Goal: Information Seeking & Learning: Learn about a topic

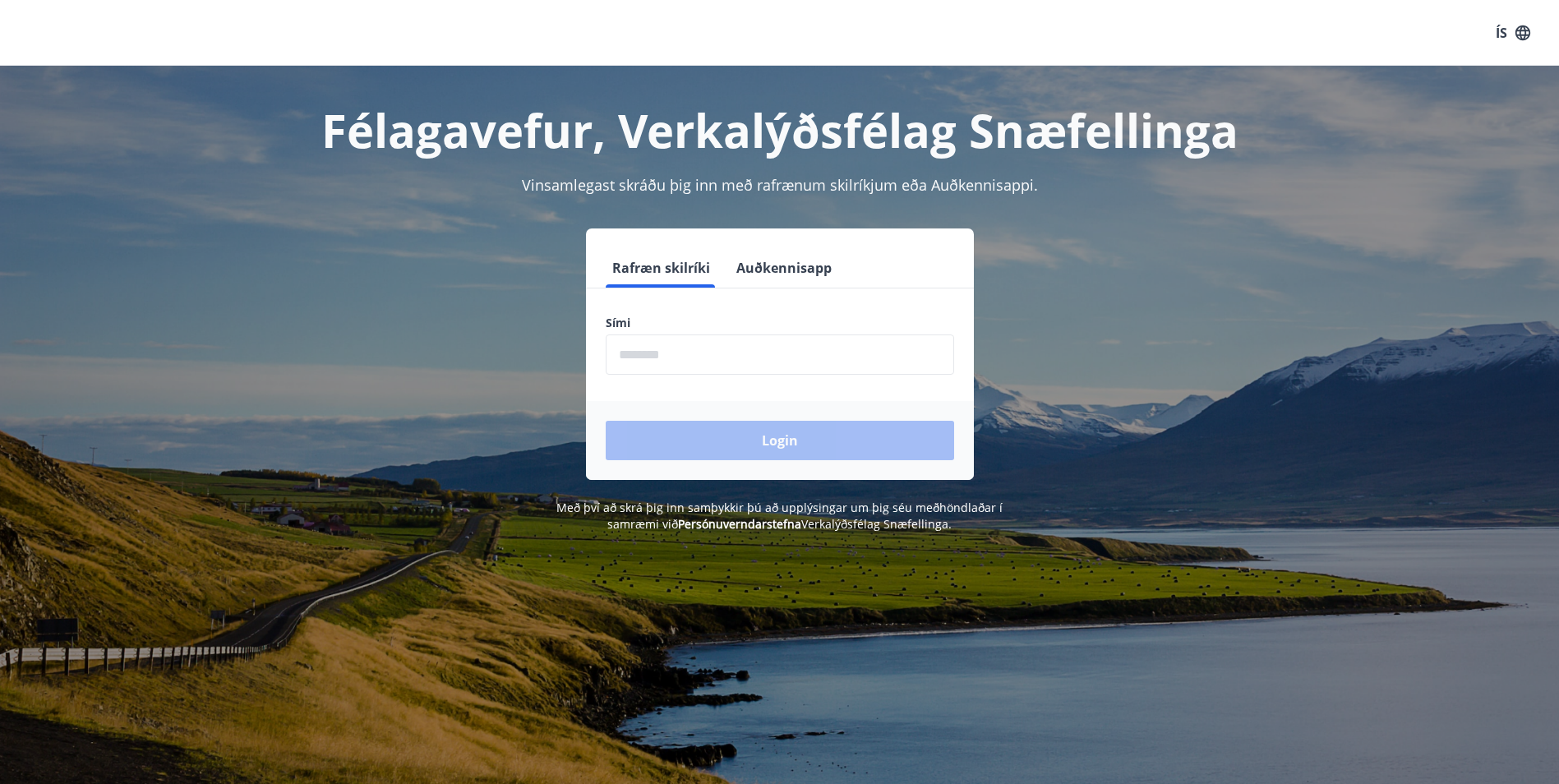
click at [782, 275] on button "Auðkennisapp" at bounding box center [784, 268] width 108 height 40
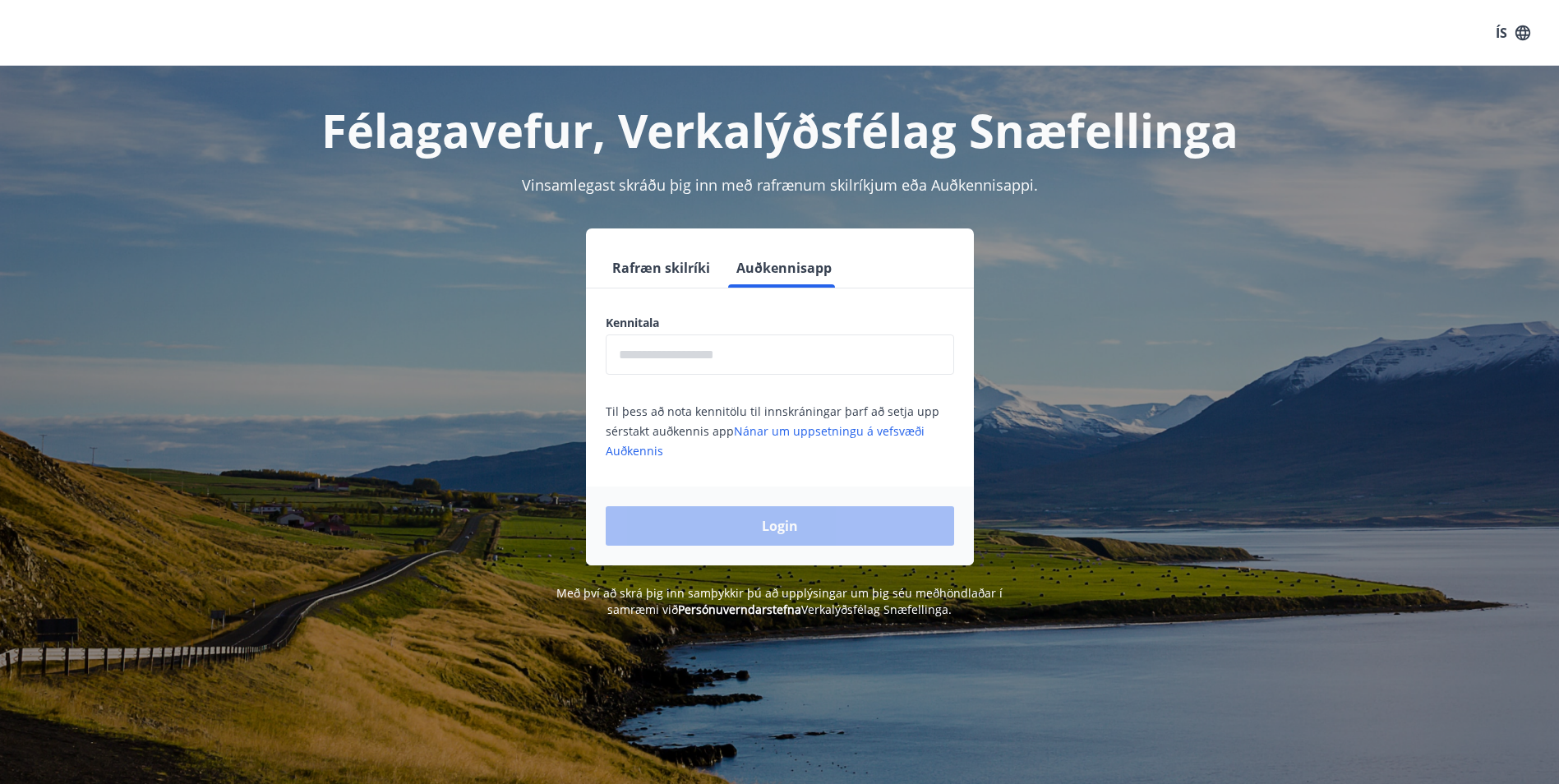
click at [744, 361] on input "text" at bounding box center [780, 355] width 348 height 41
type input "**********"
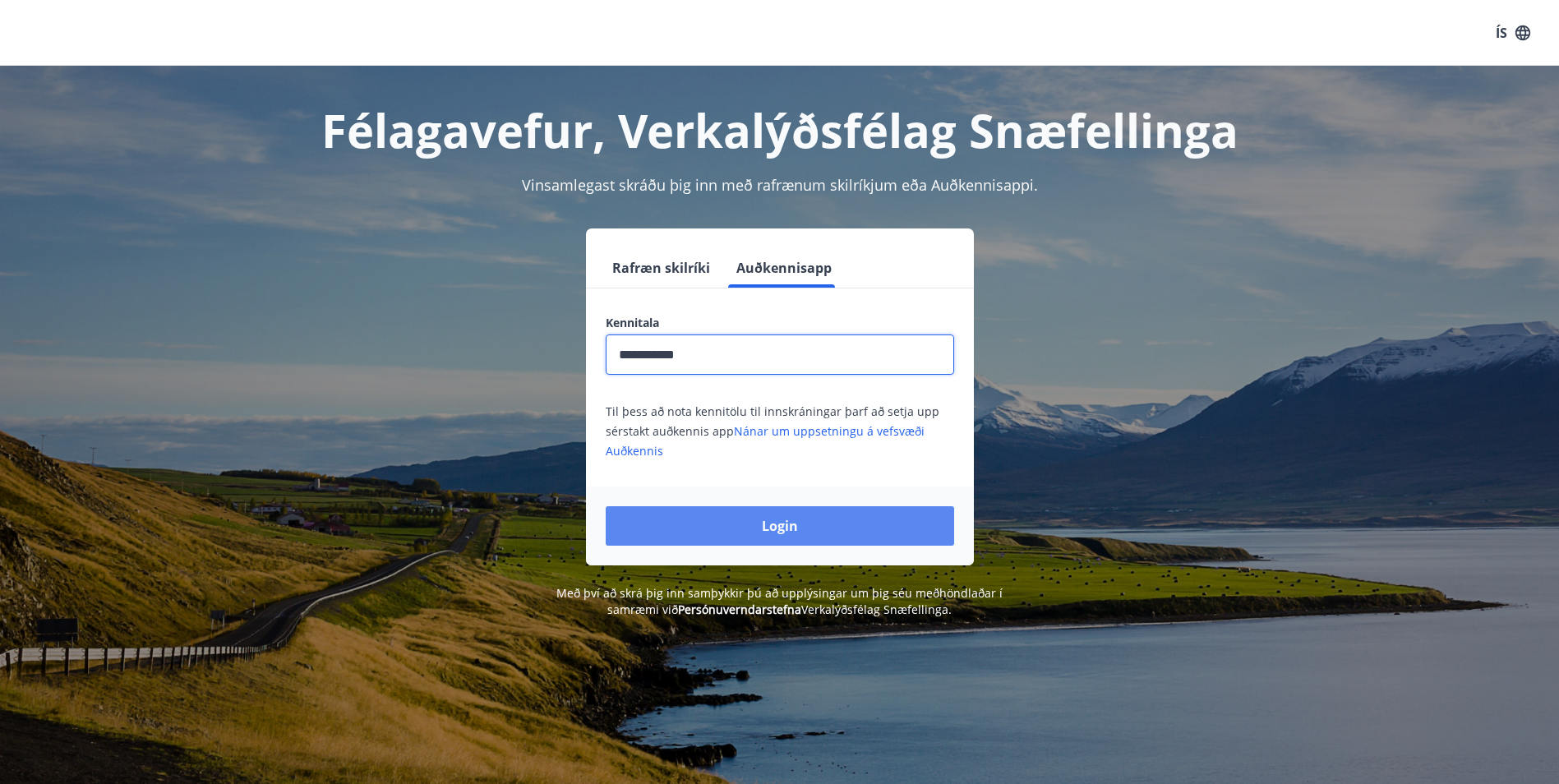
click at [729, 514] on button "Login" at bounding box center [780, 525] width 348 height 40
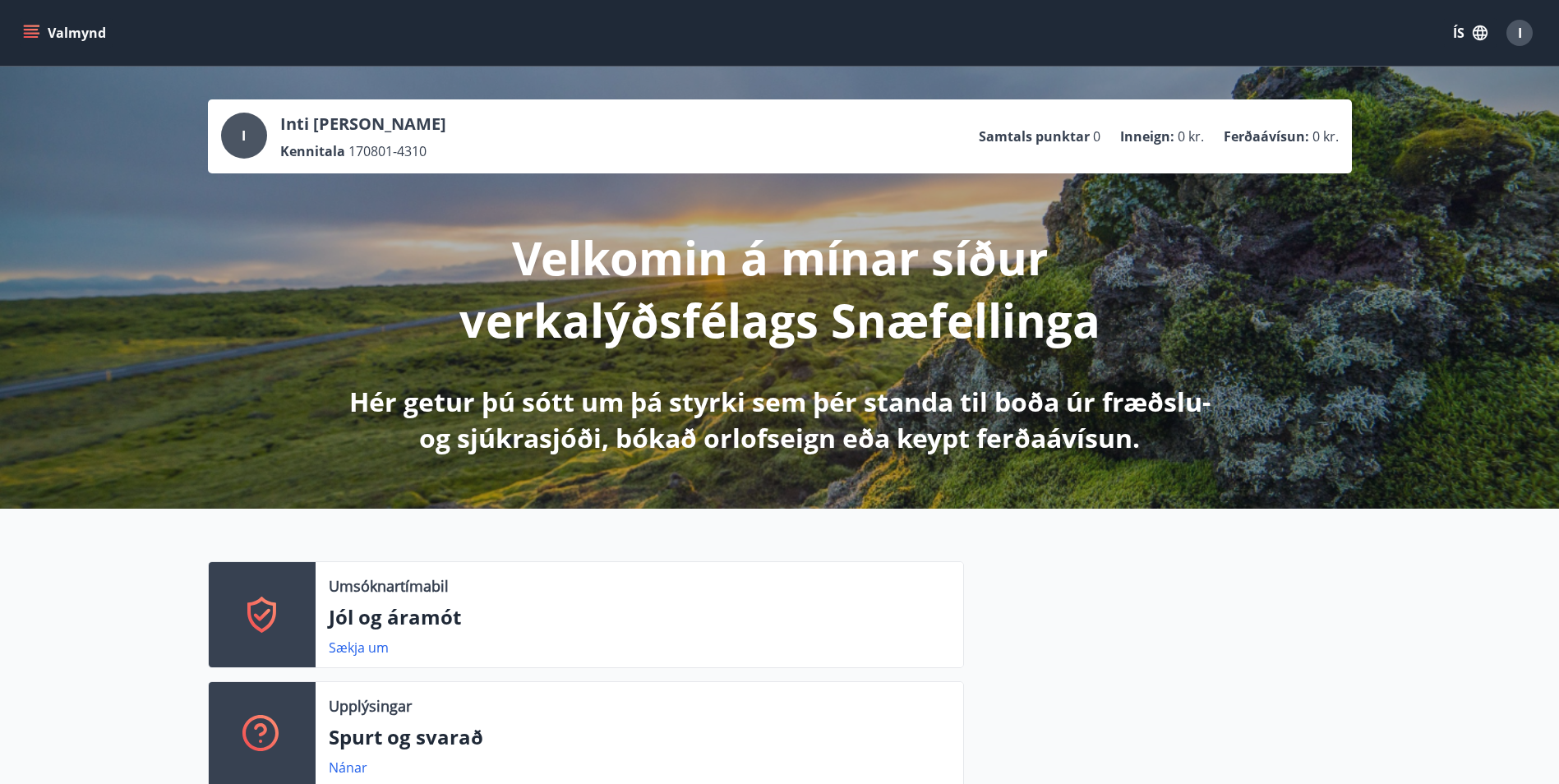
click at [1461, 30] on button "ÍS" at bounding box center [1470, 32] width 52 height 30
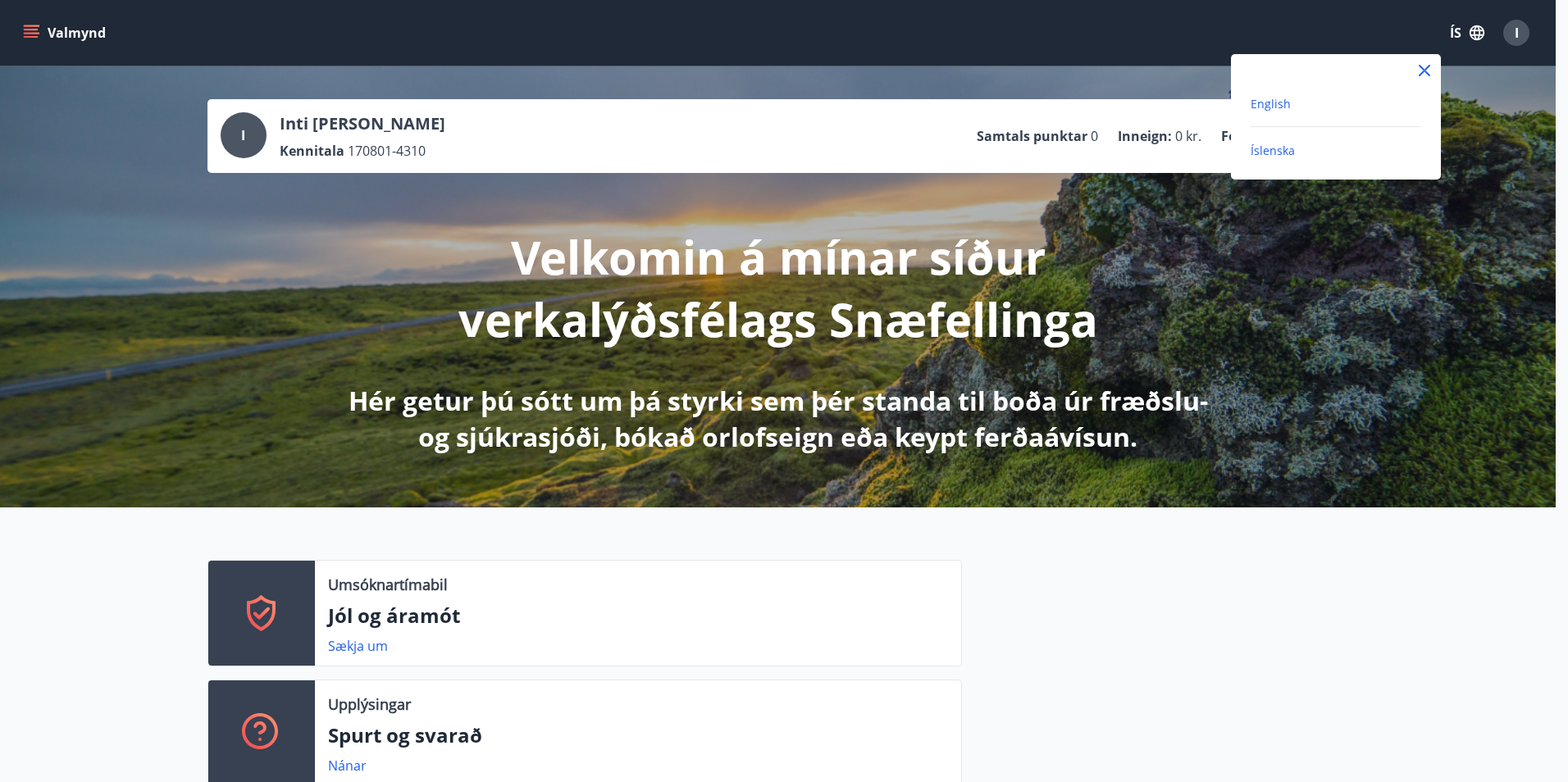
click at [1281, 108] on span "English" at bounding box center [1270, 104] width 40 height 15
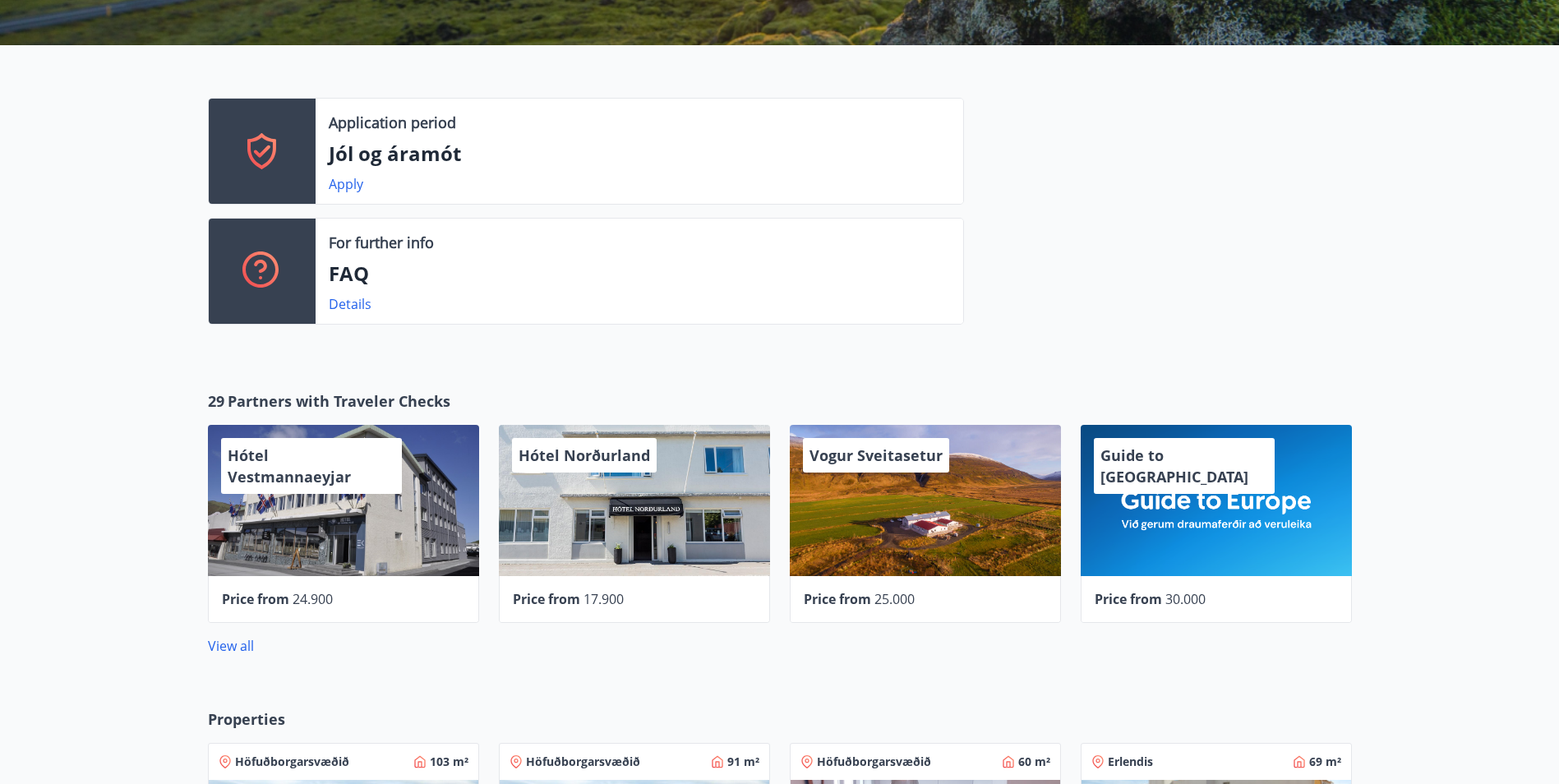
scroll to position [575, 0]
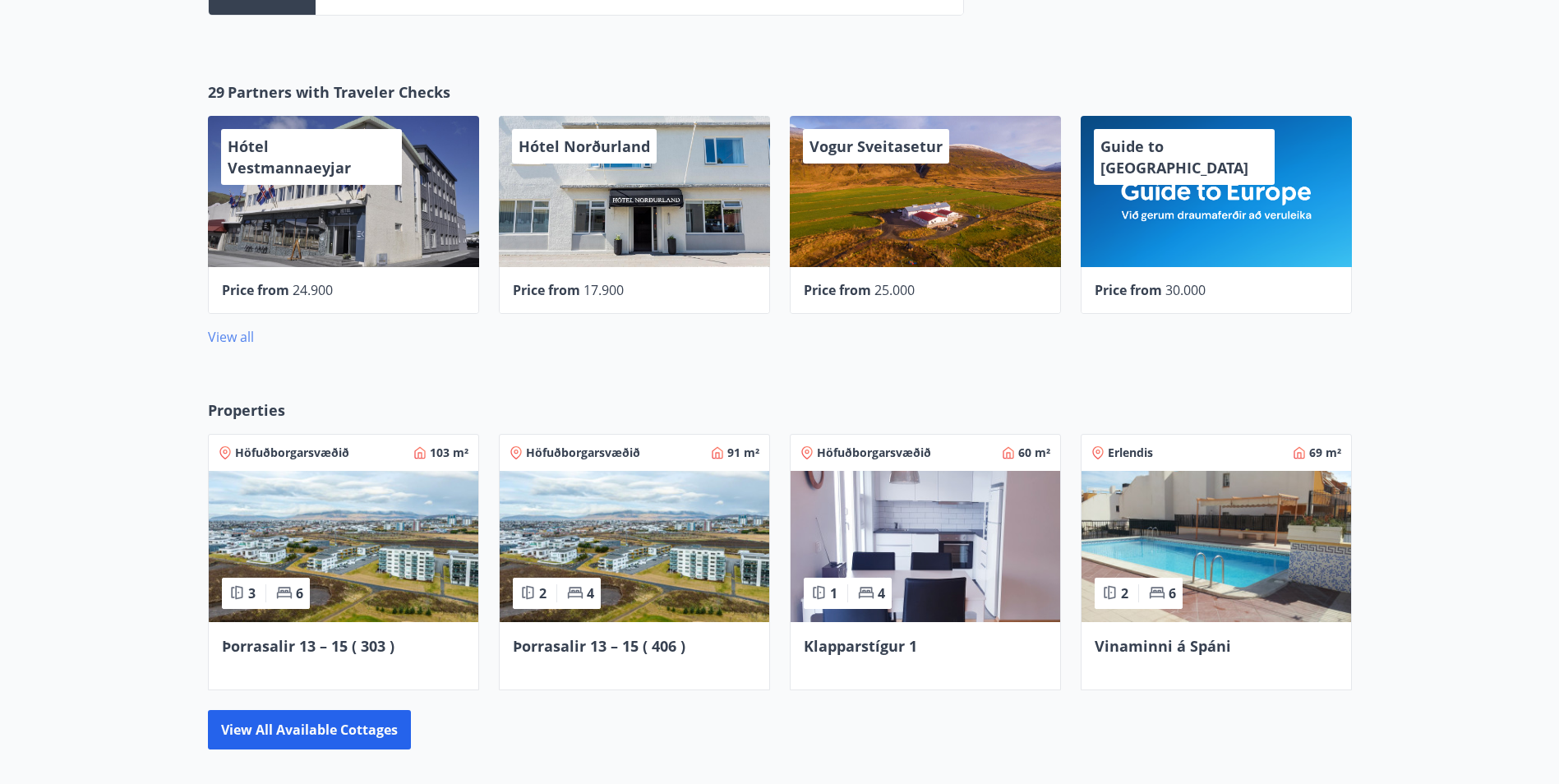
click at [230, 338] on link "View all" at bounding box center [231, 336] width 46 height 18
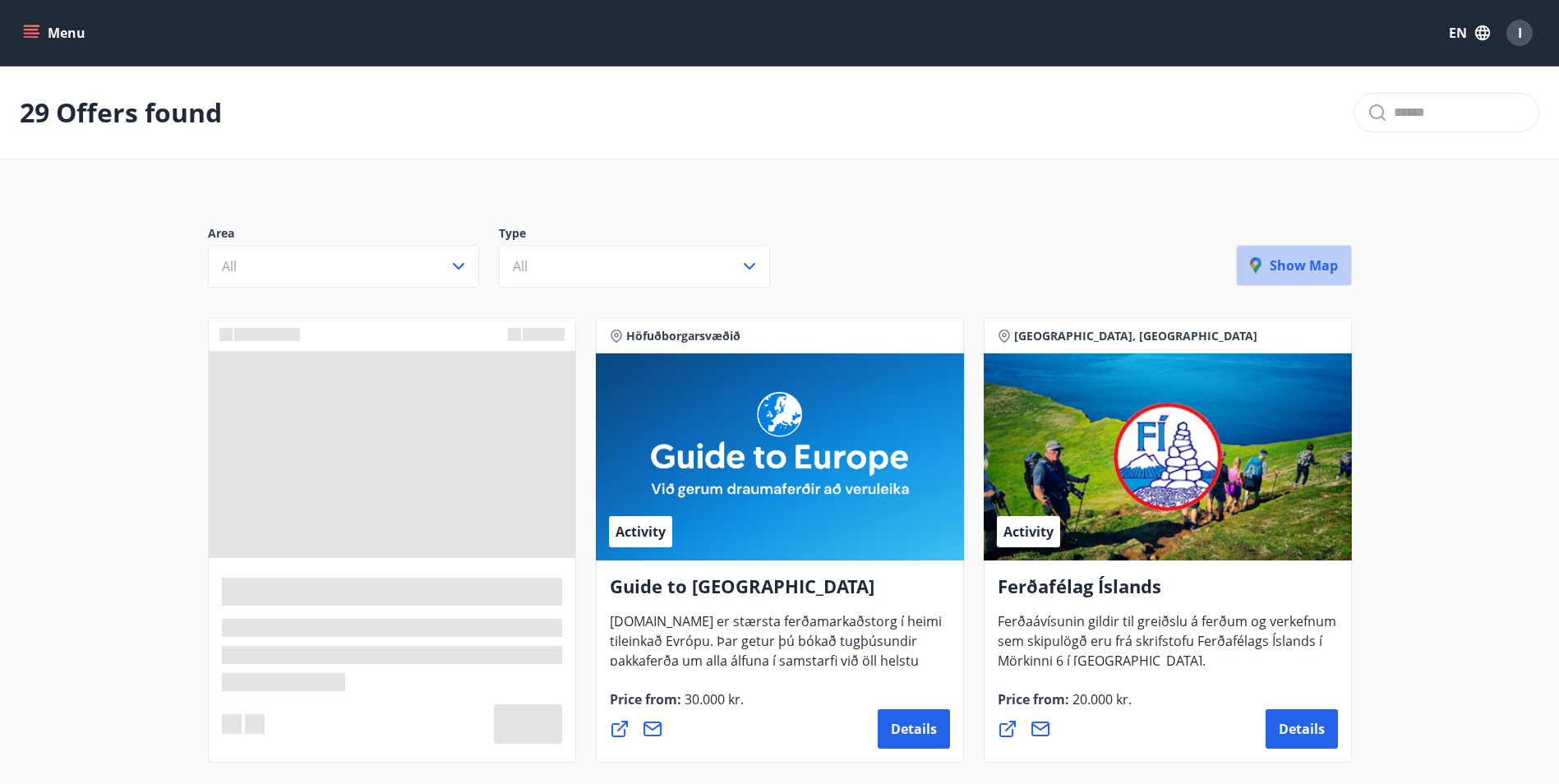
click at [1285, 268] on p "Show map" at bounding box center [1294, 264] width 88 height 18
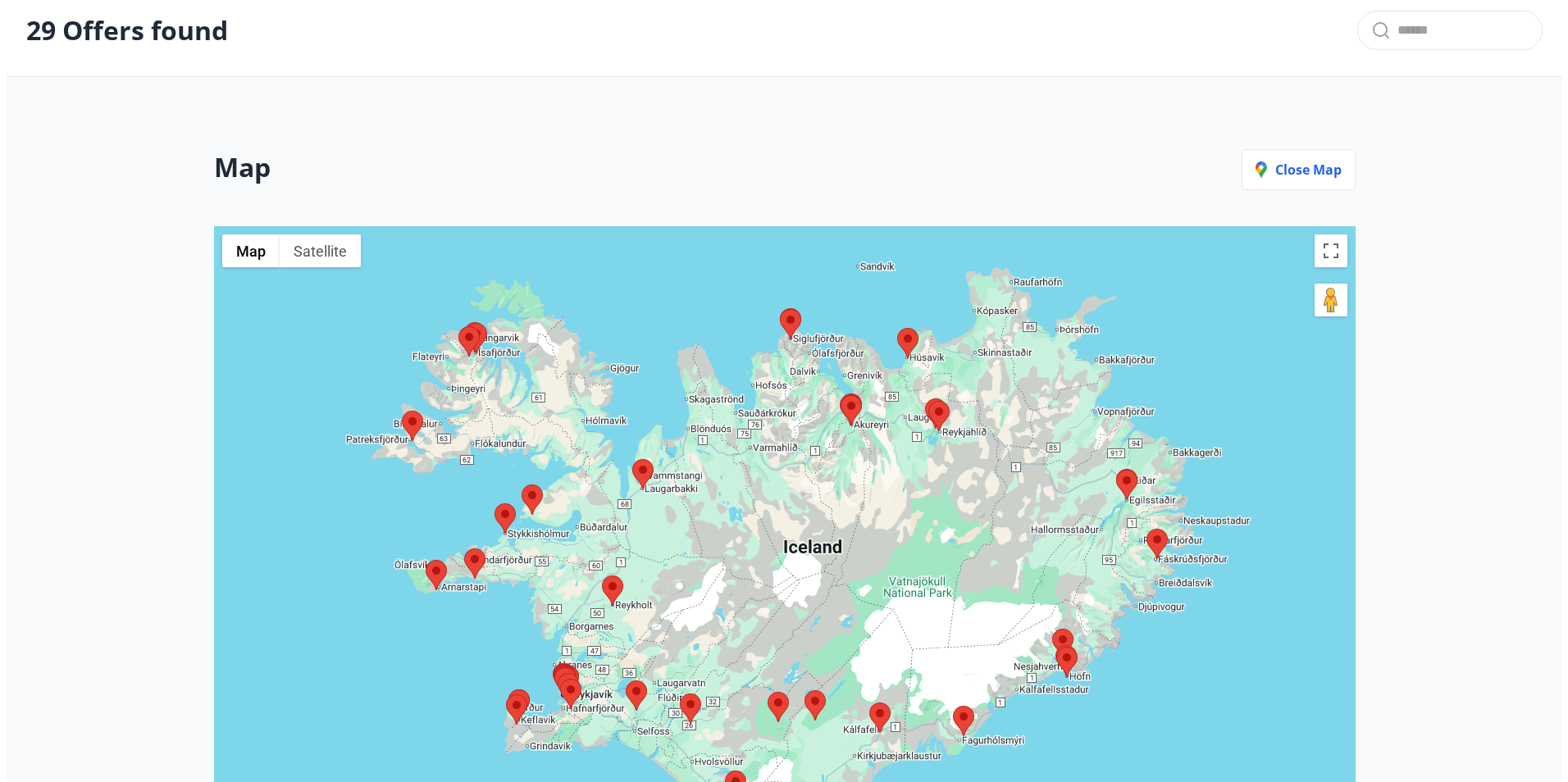
scroll to position [164, 0]
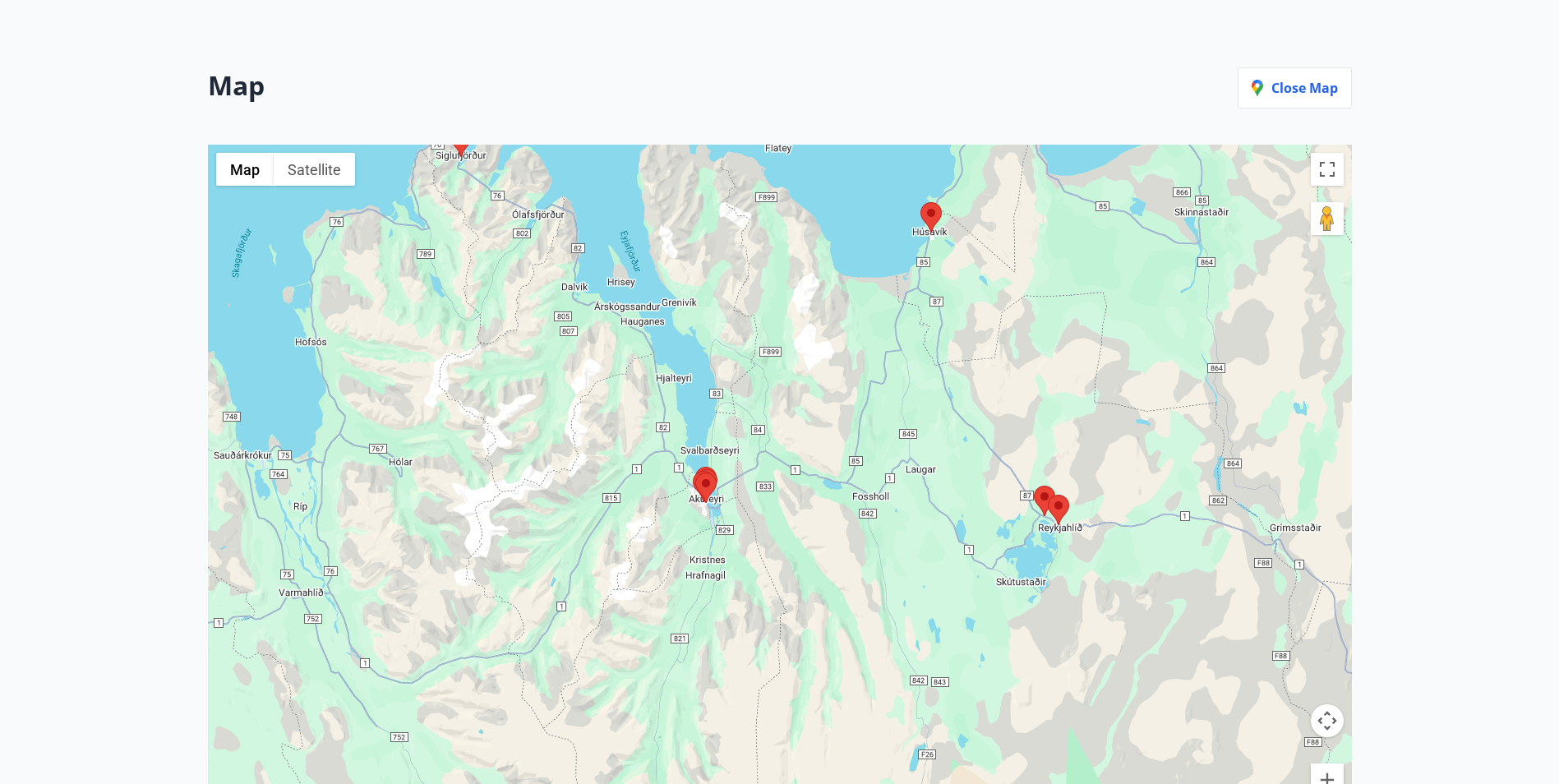
click at [937, 222] on img at bounding box center [930, 217] width 21 height 30
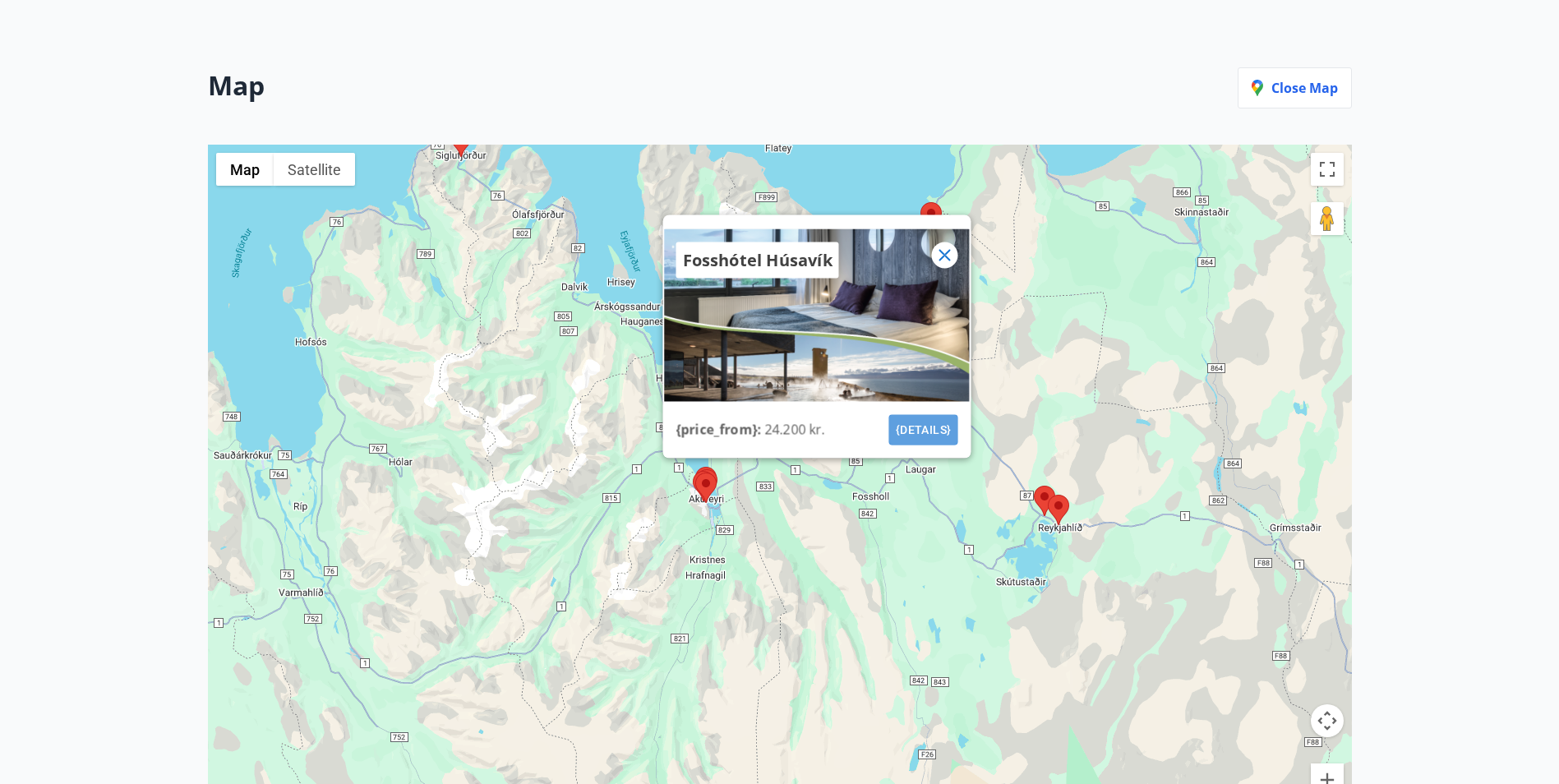
click at [897, 421] on button "{details}" at bounding box center [923, 430] width 69 height 30
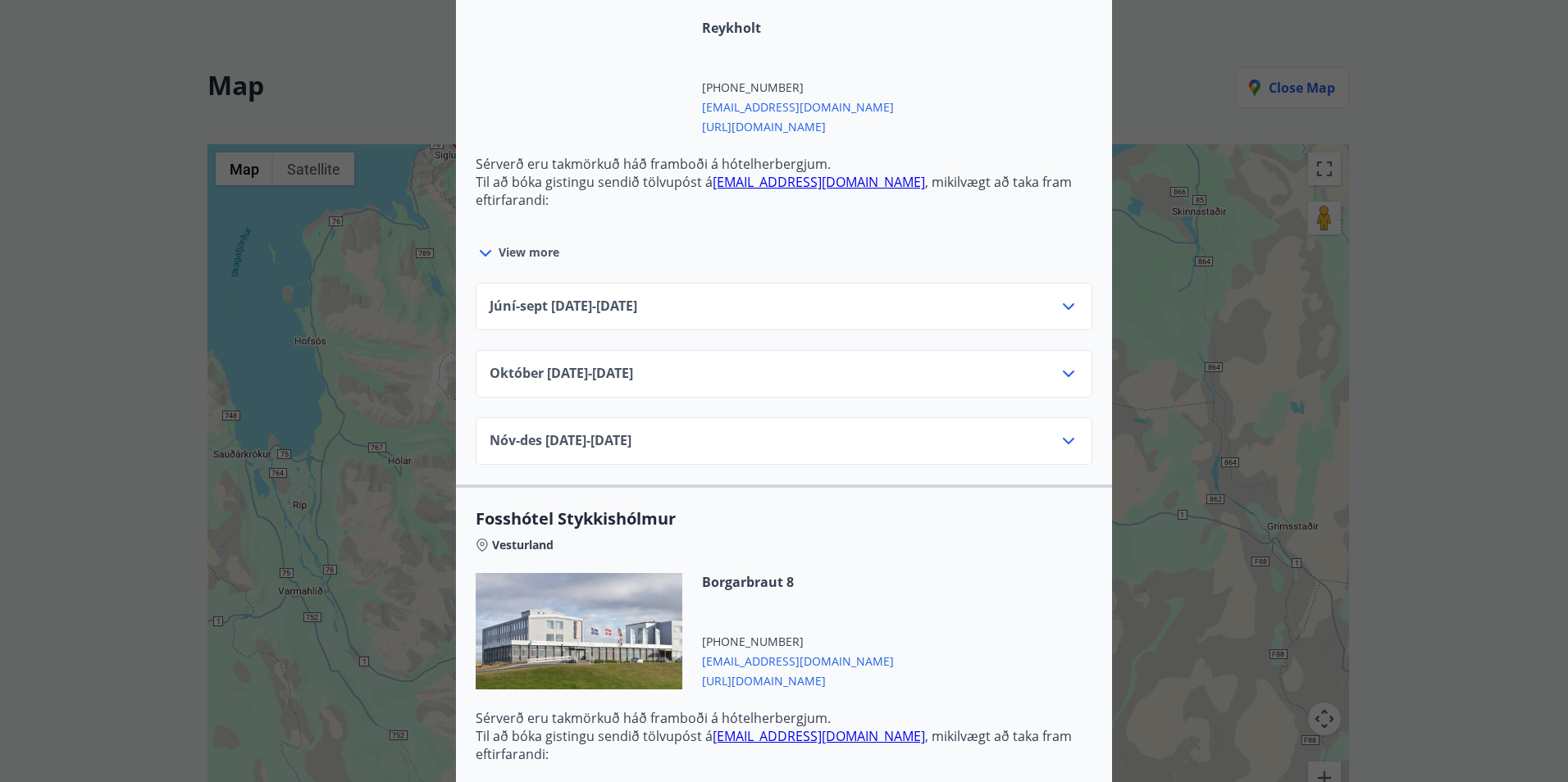
scroll to position [656, 0]
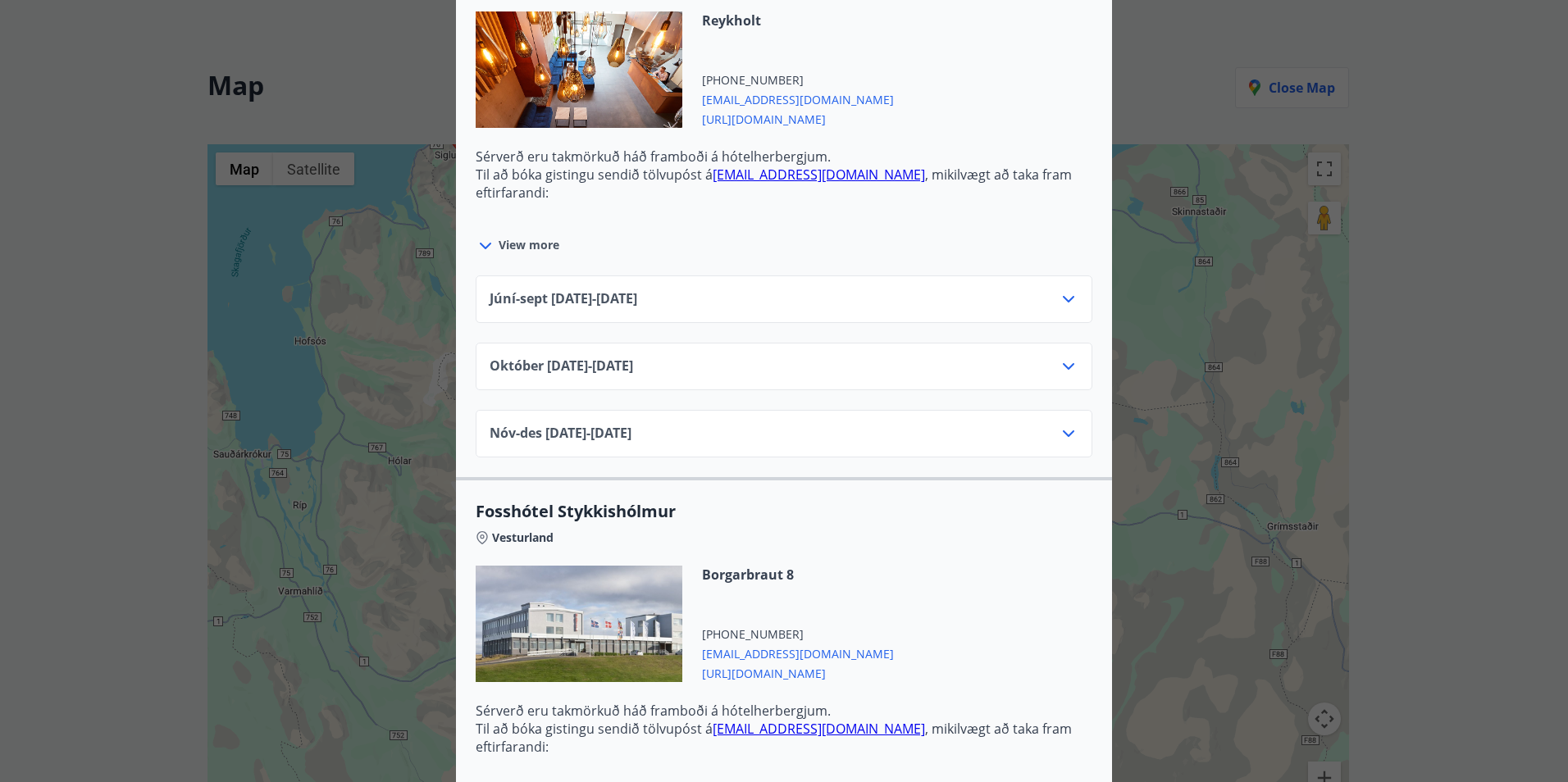
click at [859, 353] on div "Október 01.10.25 - 31.10.25" at bounding box center [783, 367] width 616 height 47
click at [1067, 364] on icon at bounding box center [1069, 367] width 12 height 7
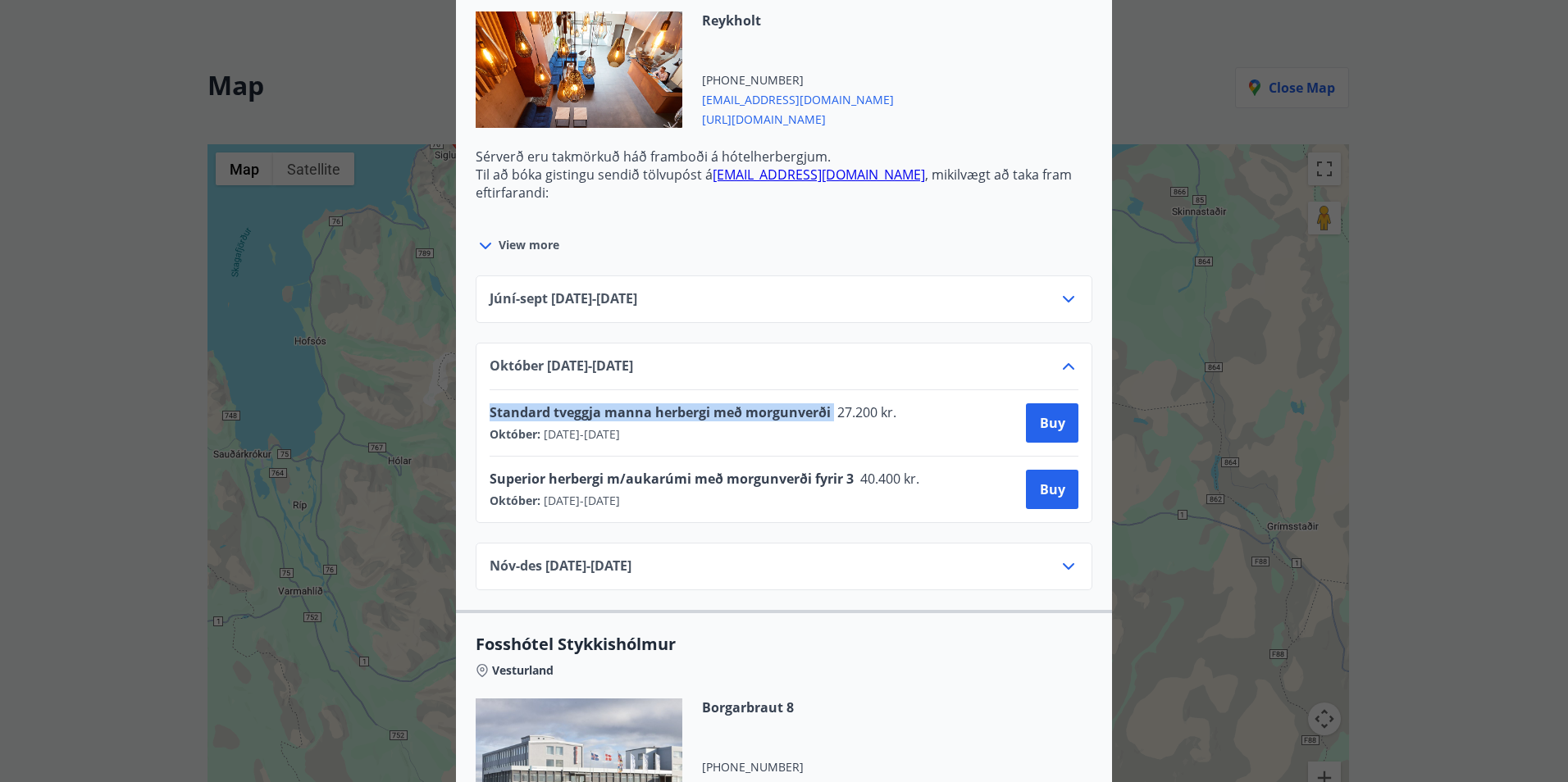
drag, startPoint x: 483, startPoint y: 407, endPoint x: 827, endPoint y: 396, distance: 344.2
click at [827, 396] on div "Standard tveggja manna herbergi með morgunverði 27.200 kr. Október : 01.10.2025…" at bounding box center [784, 423] width 588 height 66
drag, startPoint x: 827, startPoint y: 396, endPoint x: 770, endPoint y: 415, distance: 60.1
click at [696, 435] on div "Október : 01.10.2025 - 31.10.2025" at bounding box center [647, 434] width 314 height 16
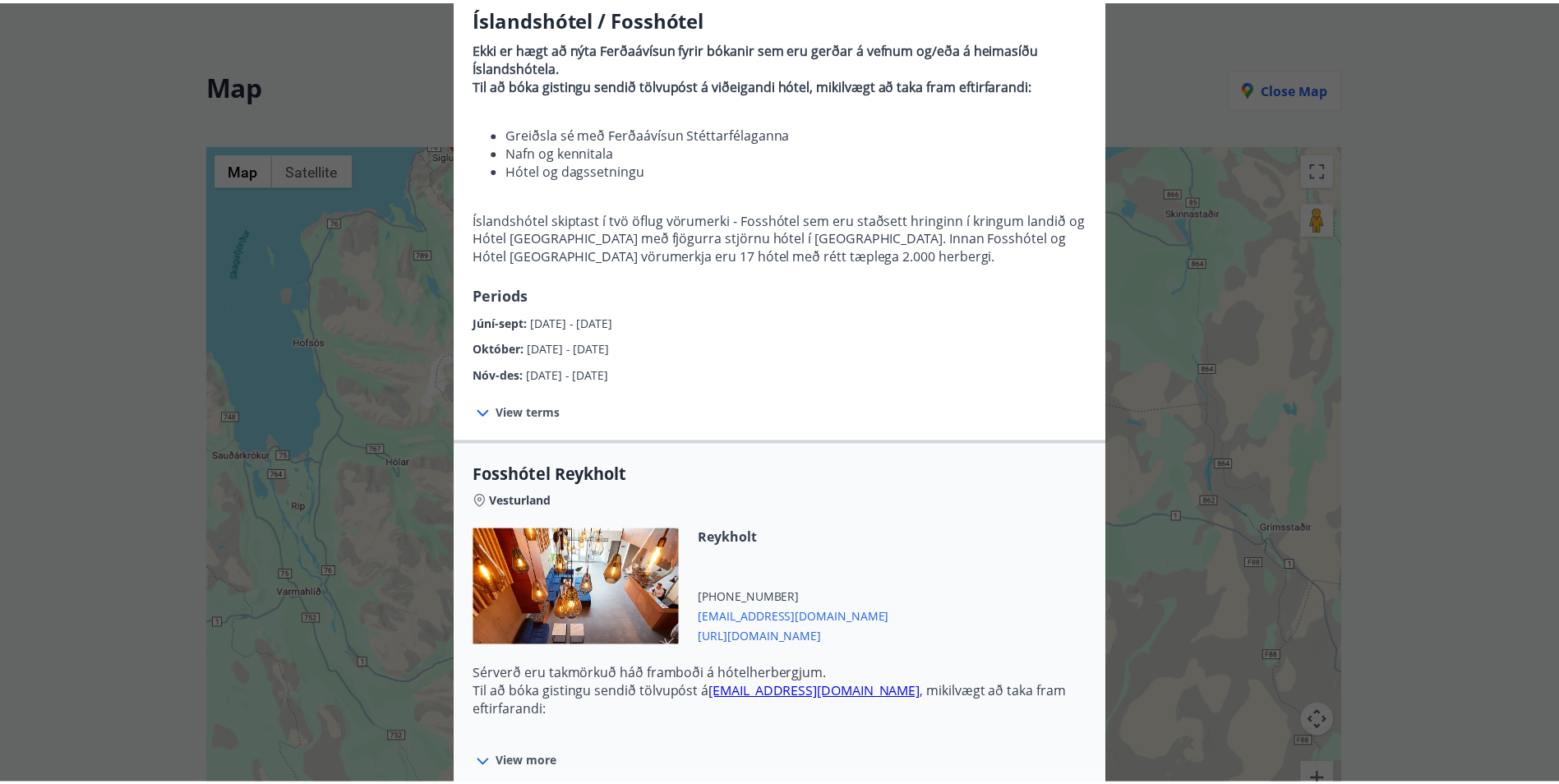
scroll to position [0, 0]
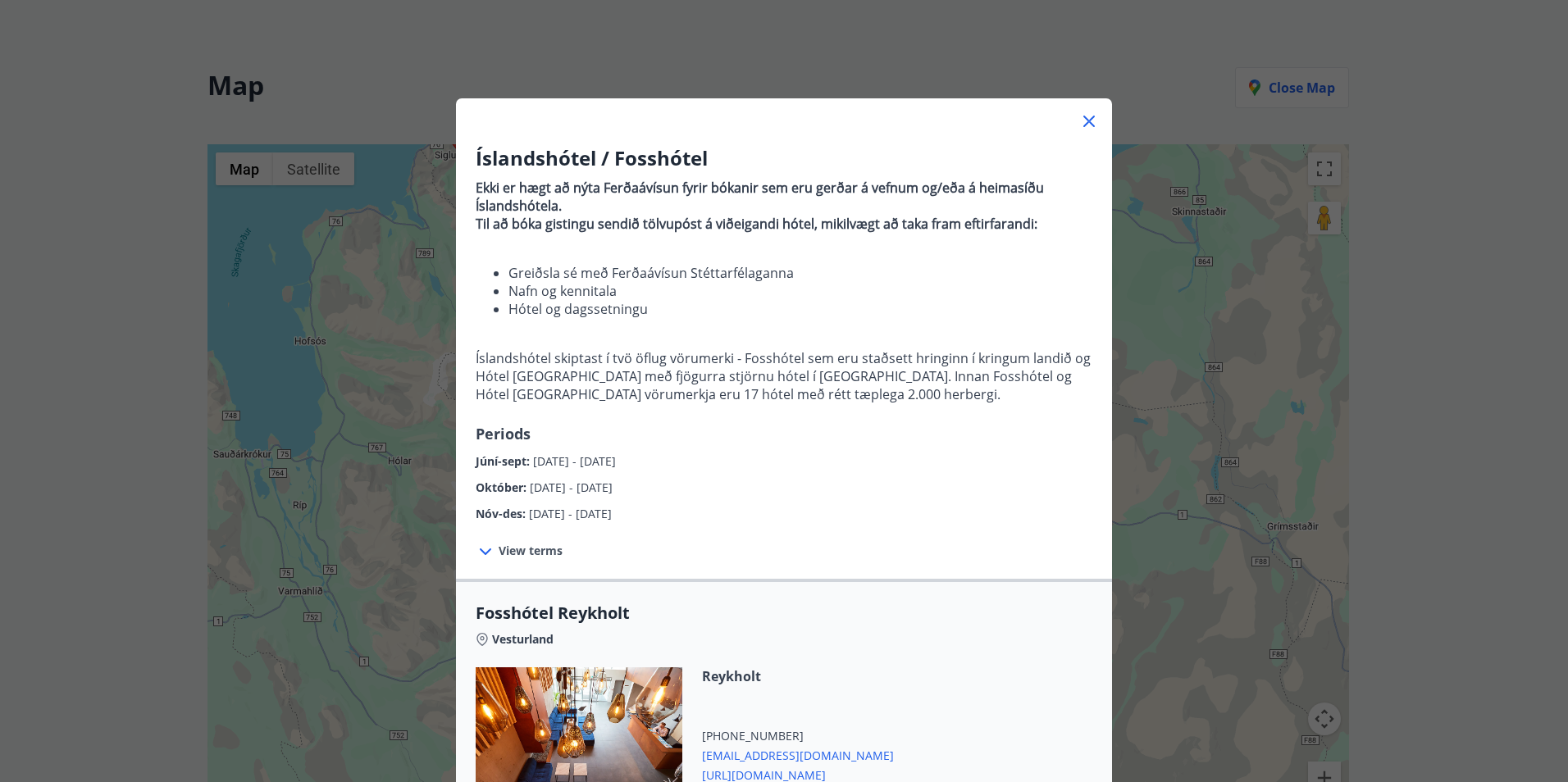
click at [1085, 127] on icon at bounding box center [1088, 121] width 19 height 19
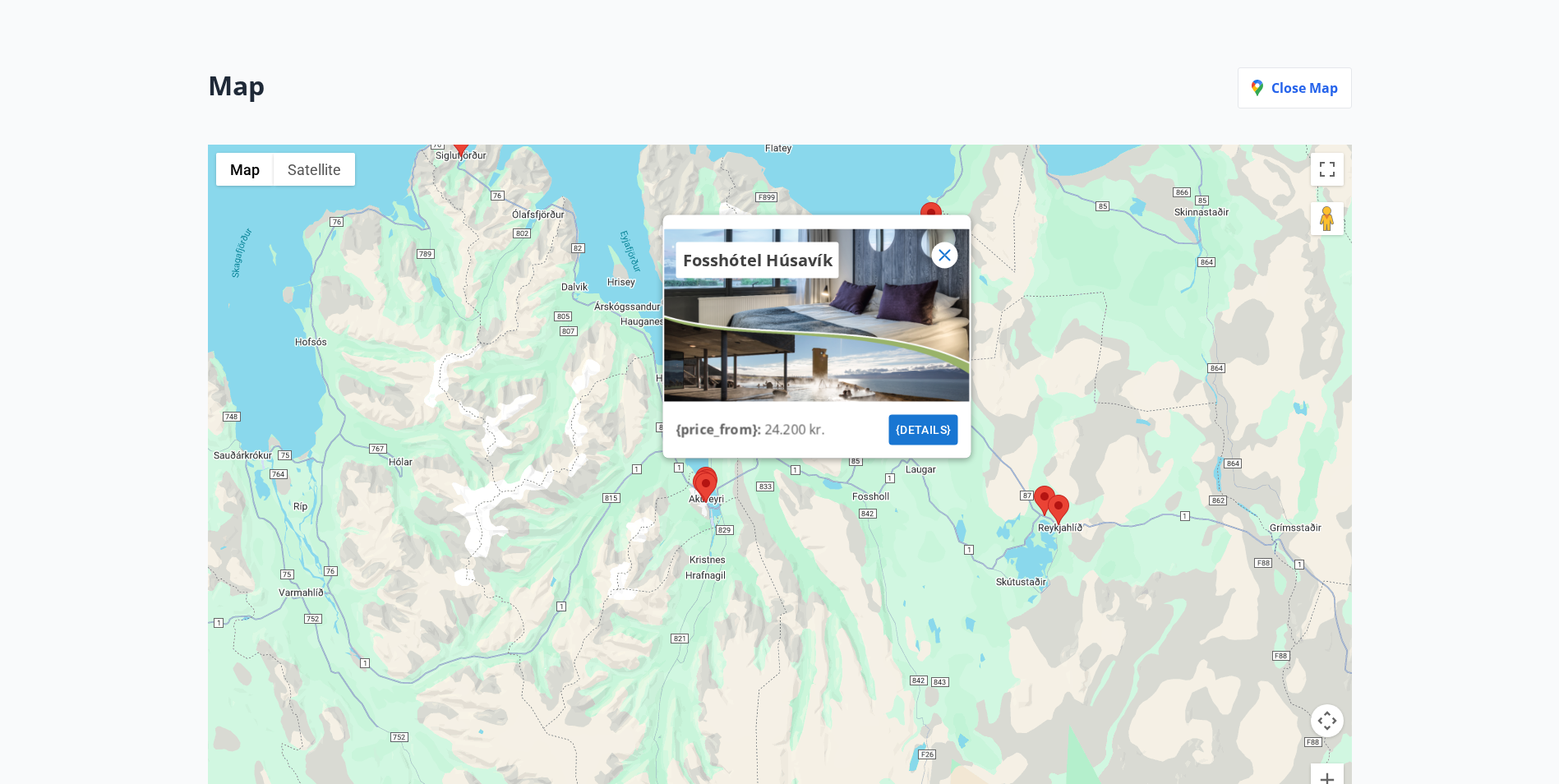
click at [951, 259] on icon at bounding box center [944, 255] width 19 height 19
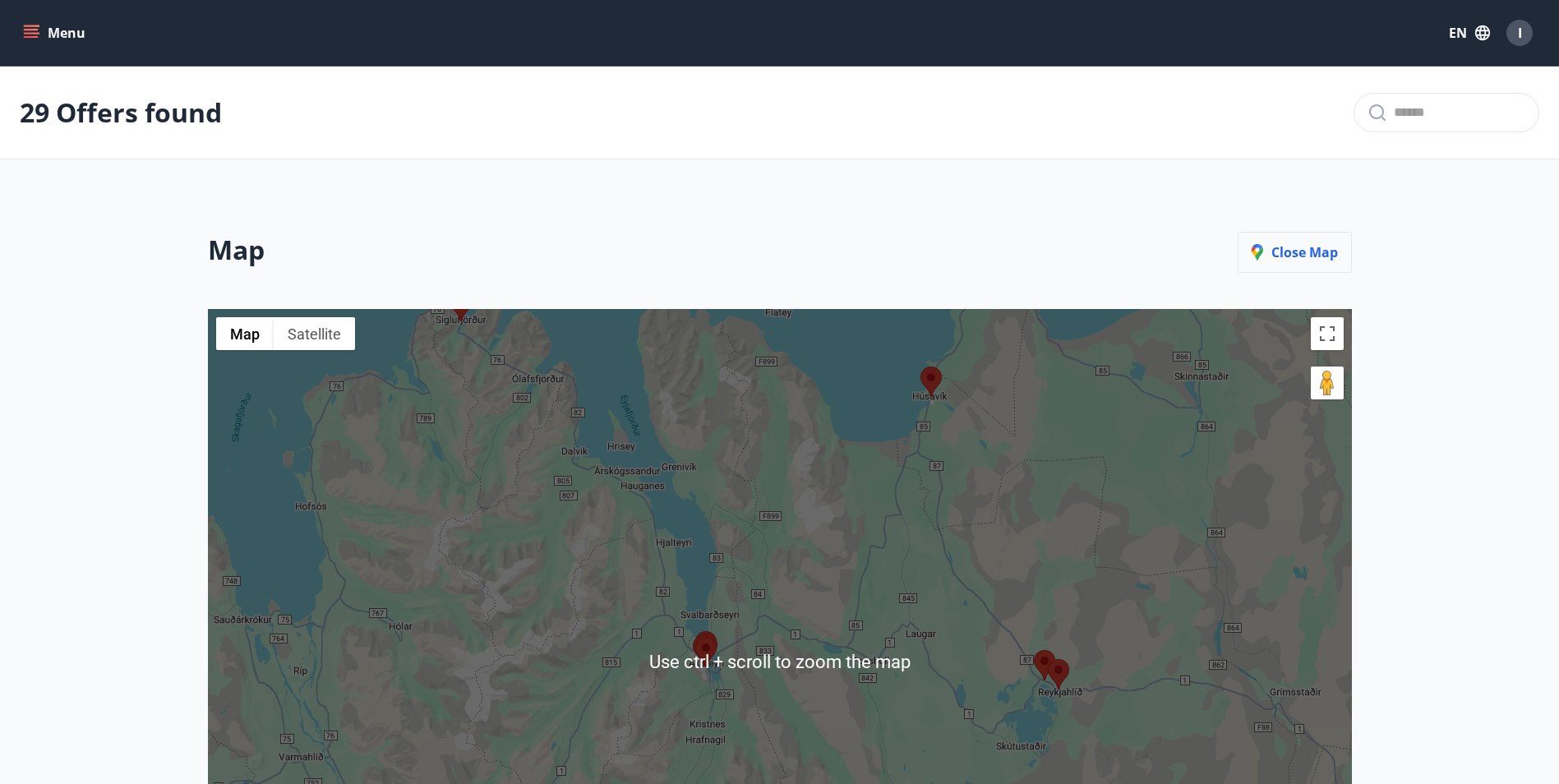
click at [1291, 248] on p "Close map" at bounding box center [1295, 252] width 86 height 18
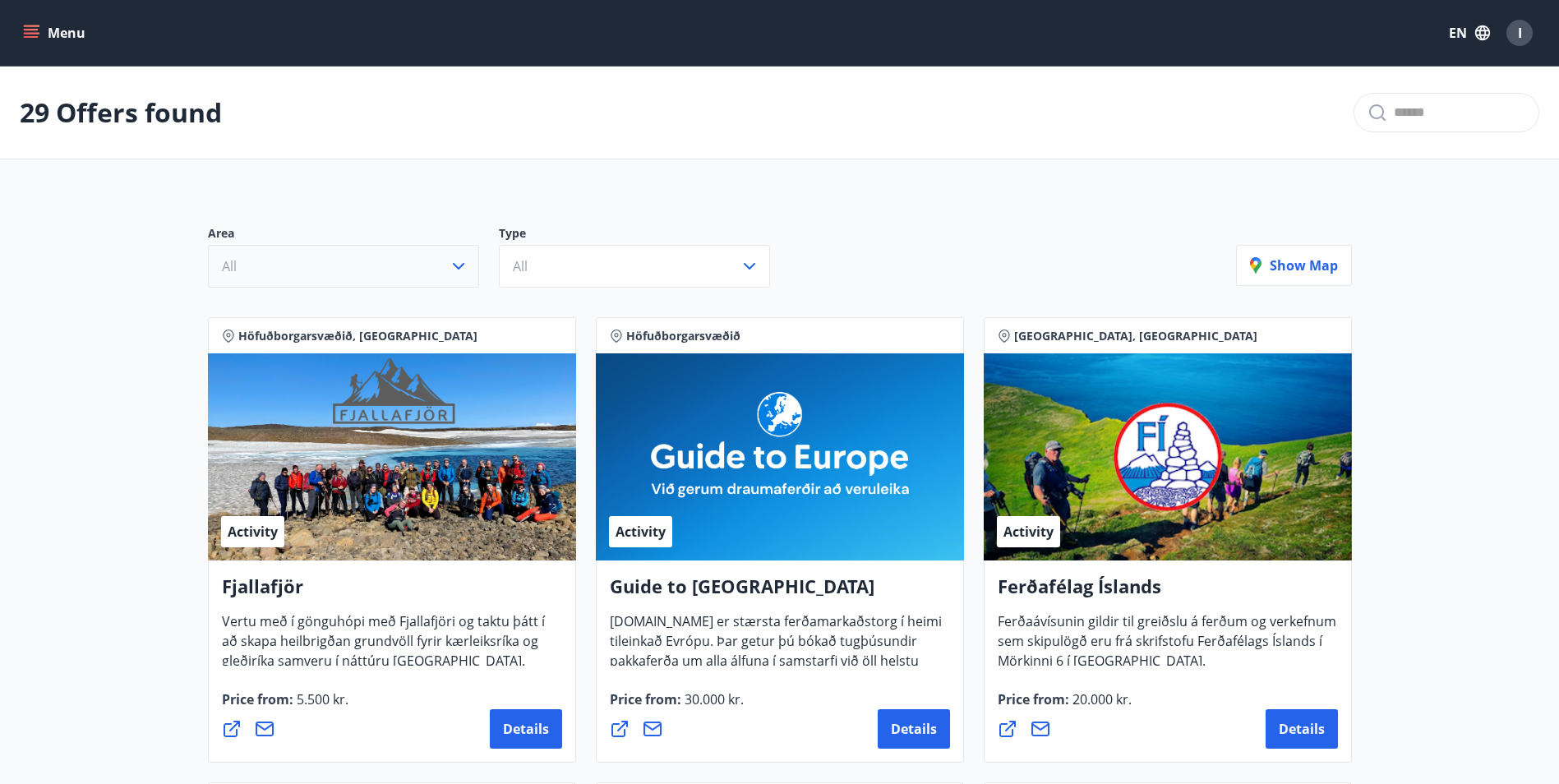
click at [468, 286] on button "All" at bounding box center [343, 266] width 271 height 43
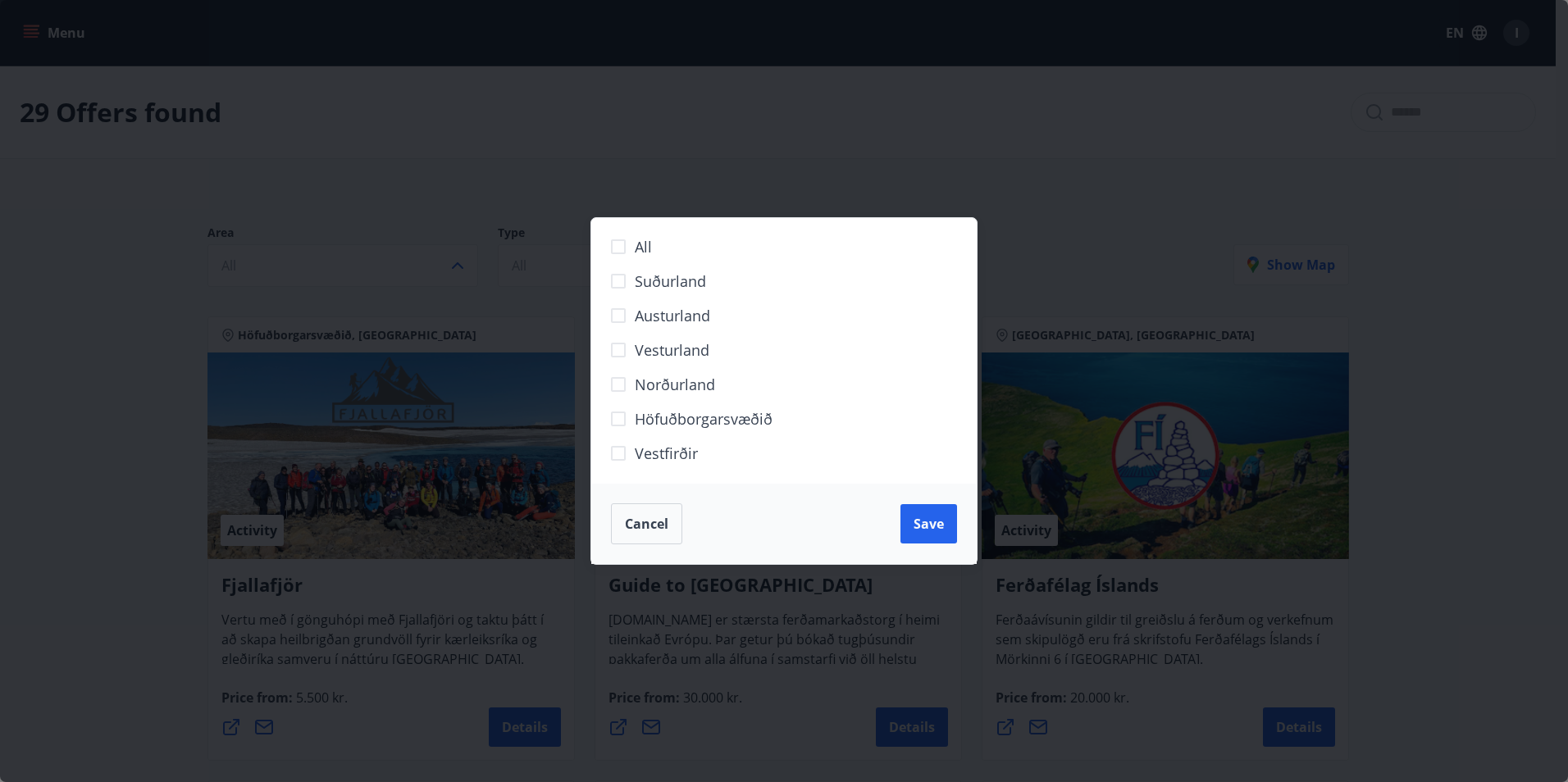
click at [676, 391] on span "Norðurland" at bounding box center [674, 384] width 80 height 21
drag, startPoint x: 941, startPoint y: 528, endPoint x: 433, endPoint y: 214, distance: 597.2
click at [940, 528] on span "Save" at bounding box center [928, 523] width 30 height 18
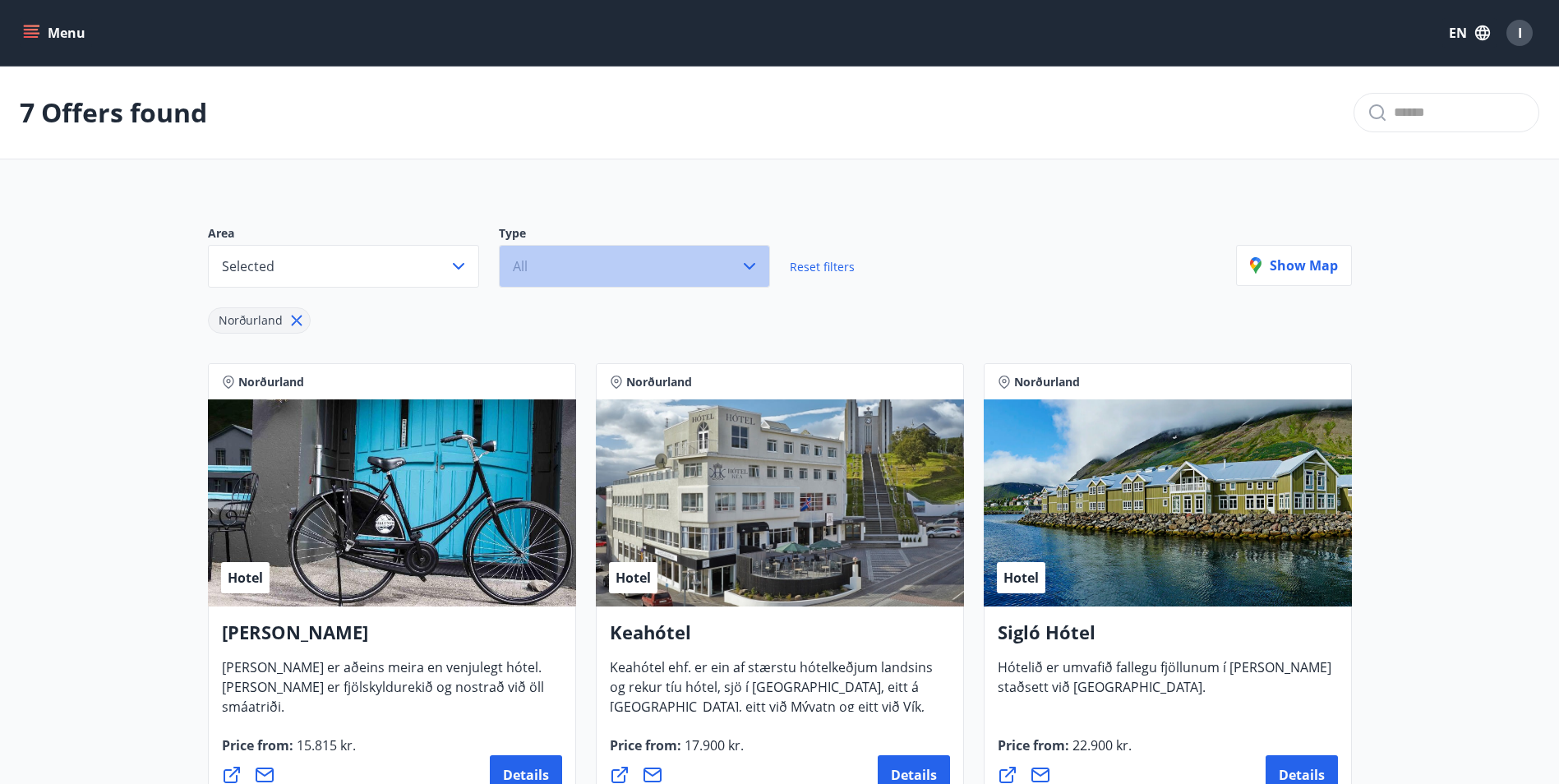
click at [695, 263] on button "All" at bounding box center [634, 266] width 271 height 43
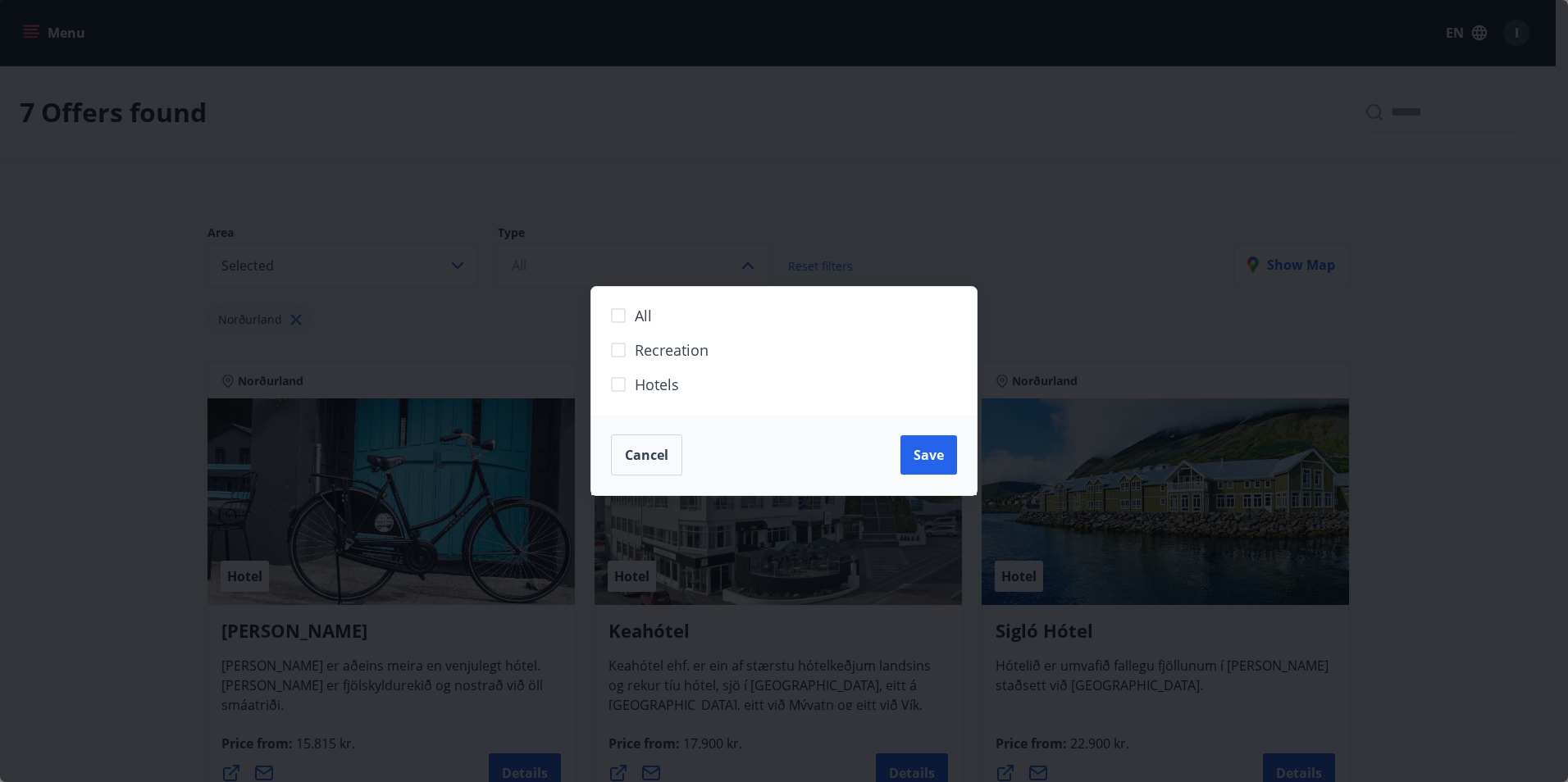
drag, startPoint x: 641, startPoint y: 377, endPoint x: 669, endPoint y: 384, distance: 28.9
click at [641, 378] on span "Hotels" at bounding box center [657, 384] width 45 height 21
click at [942, 470] on button "Save" at bounding box center [928, 454] width 56 height 40
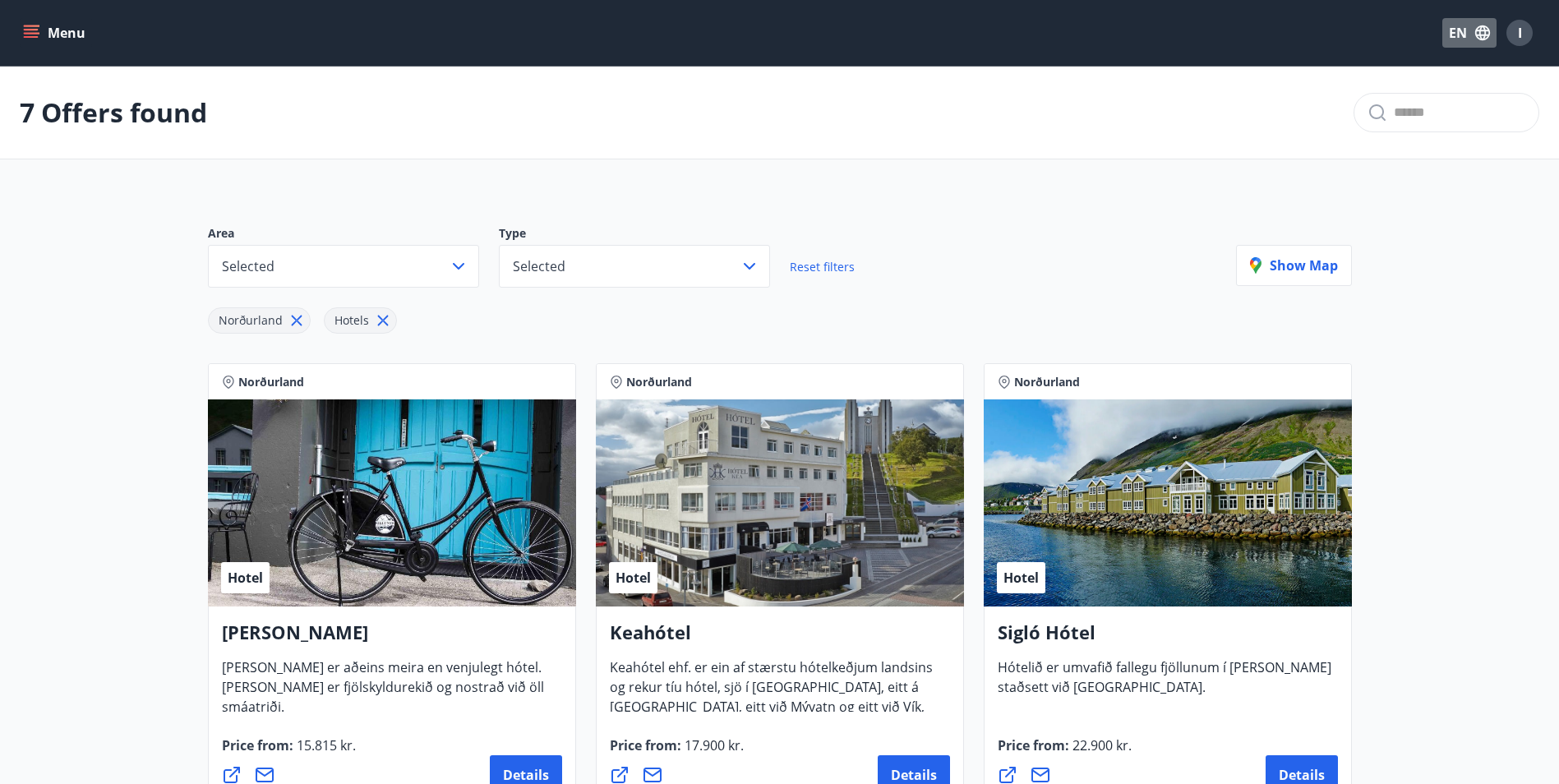
click at [1466, 31] on button "EN" at bounding box center [1469, 32] width 54 height 30
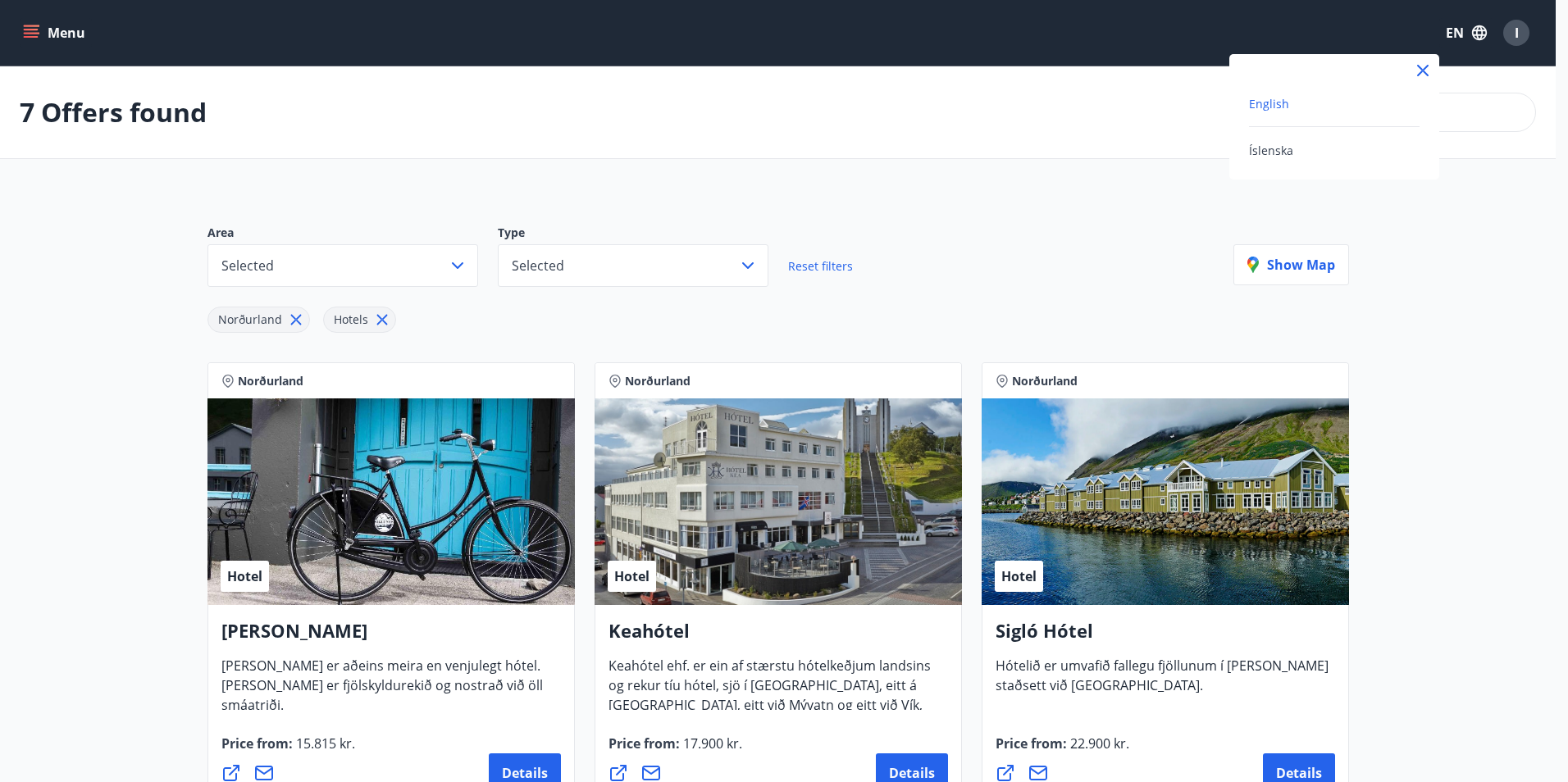
click at [1262, 95] on div "English" at bounding box center [1334, 103] width 170 height 19
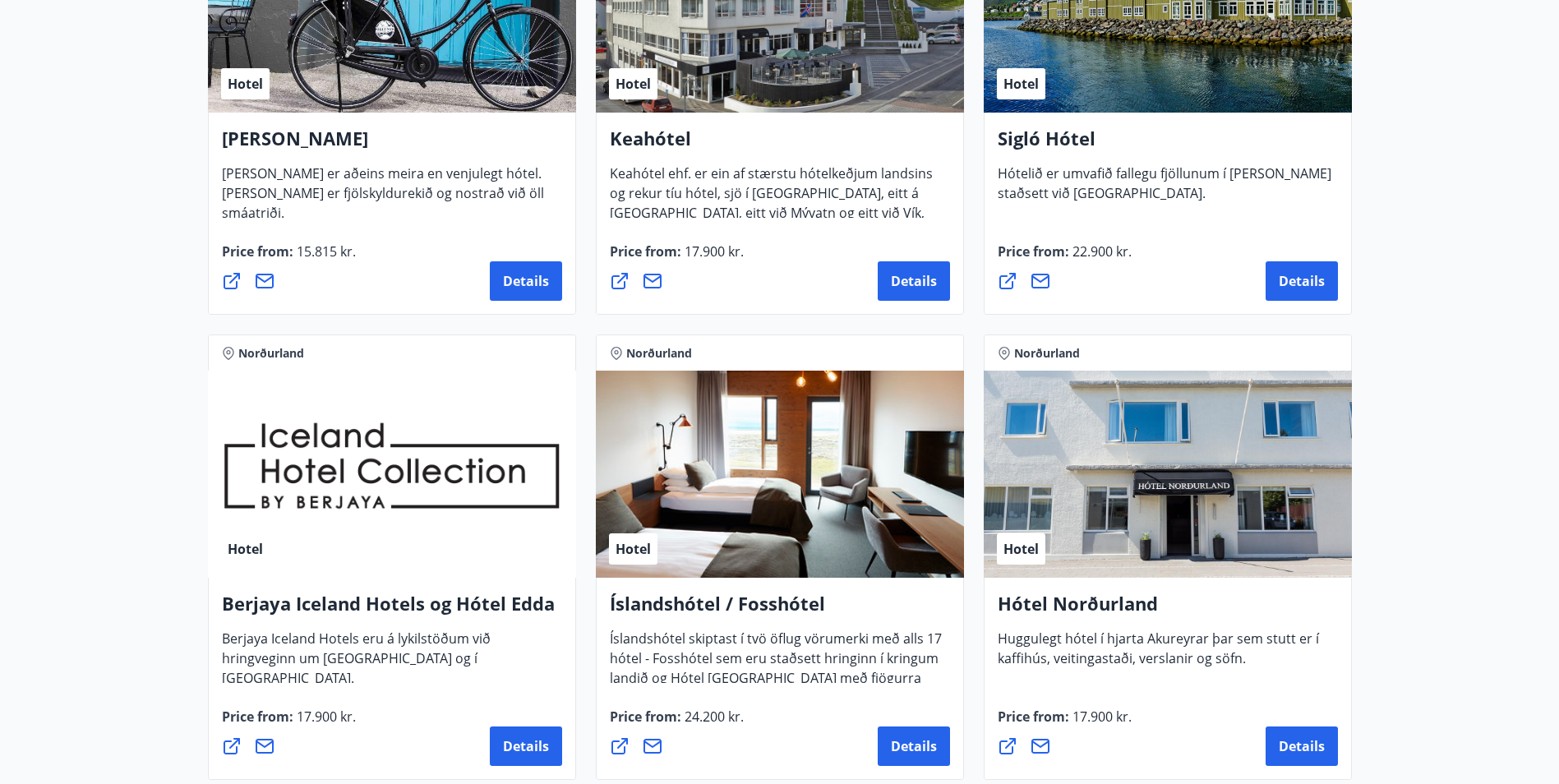
scroll to position [411, 0]
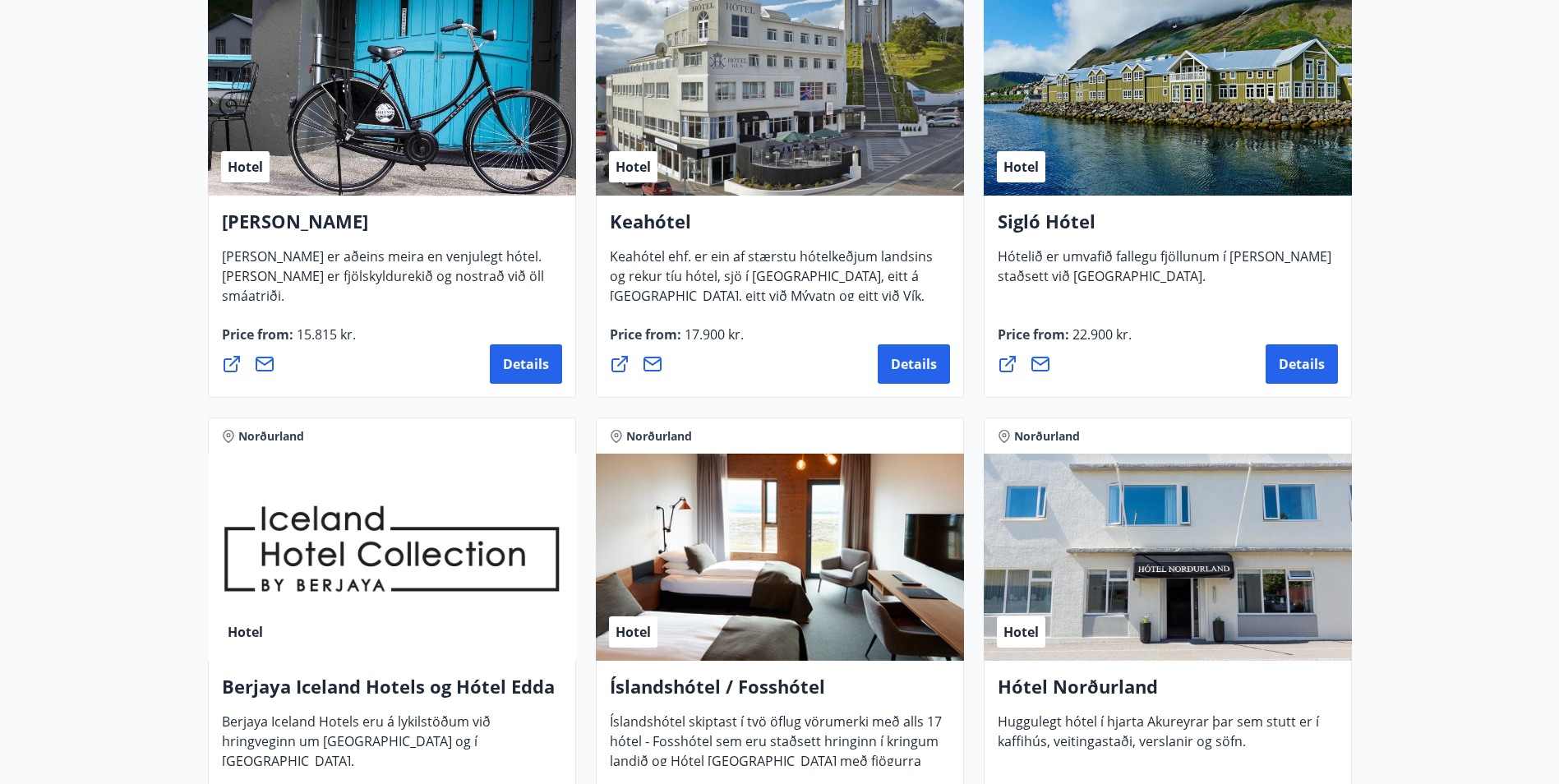
click at [230, 368] on icon at bounding box center [232, 363] width 19 height 19
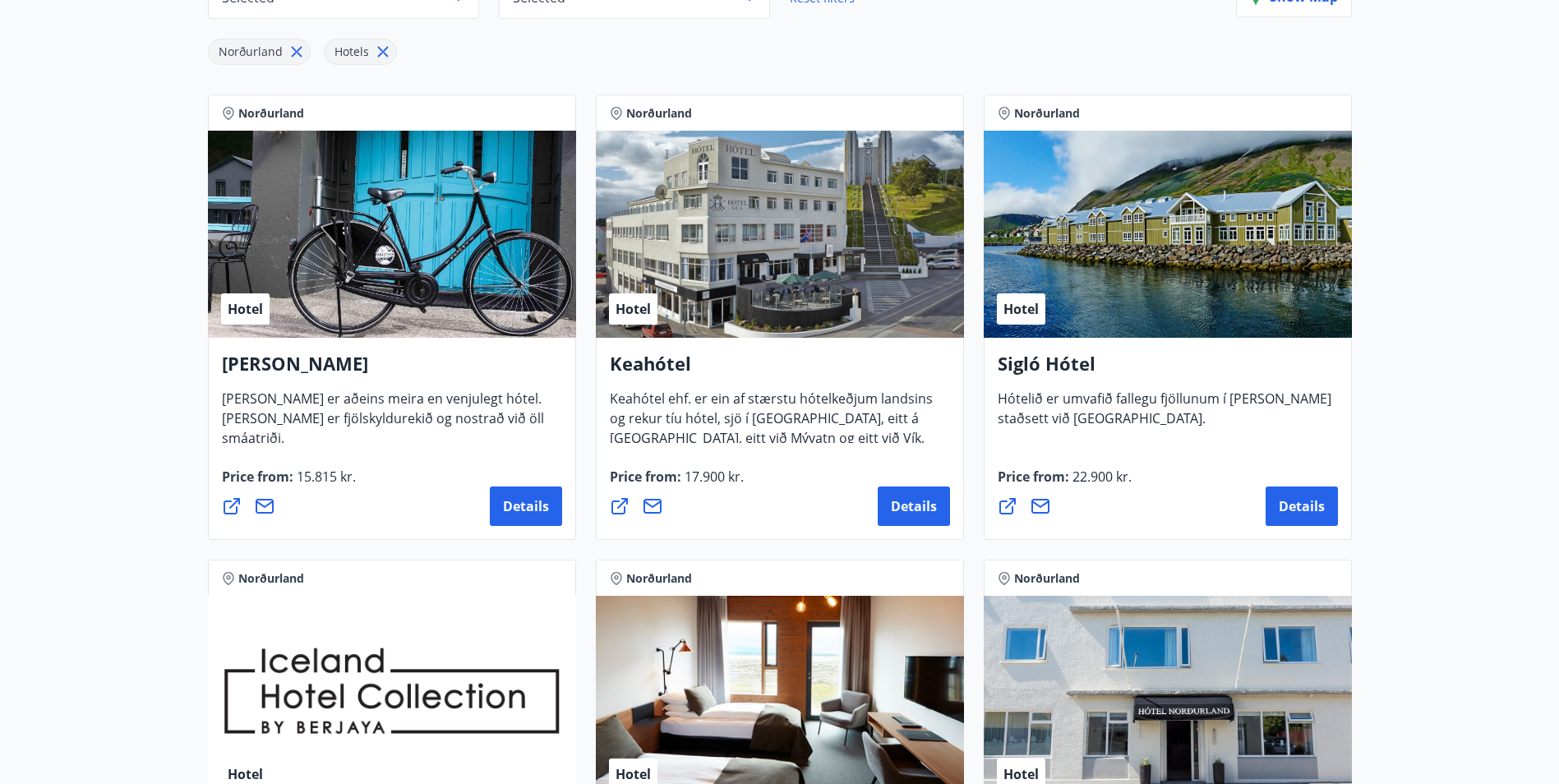
scroll to position [247, 0]
